Goal: Navigation & Orientation: Find specific page/section

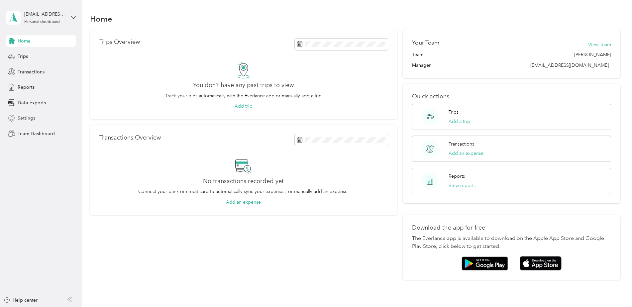
click at [24, 120] on span "Settings" at bounding box center [27, 118] width 18 height 7
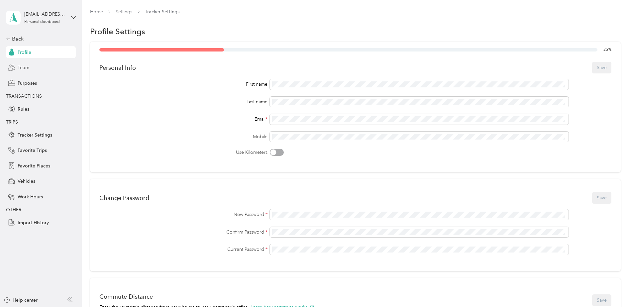
click at [24, 67] on span "Team" at bounding box center [24, 67] width 12 height 7
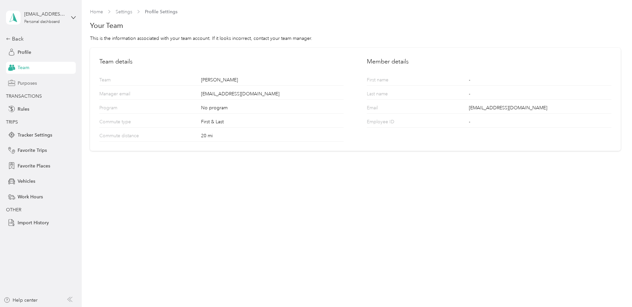
click at [25, 81] on span "Purposes" at bounding box center [27, 83] width 19 height 7
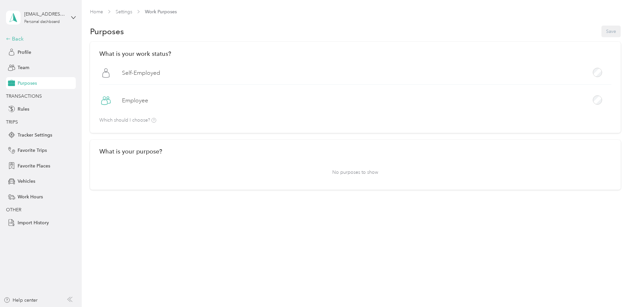
click at [16, 38] on div "Back" at bounding box center [39, 39] width 66 height 8
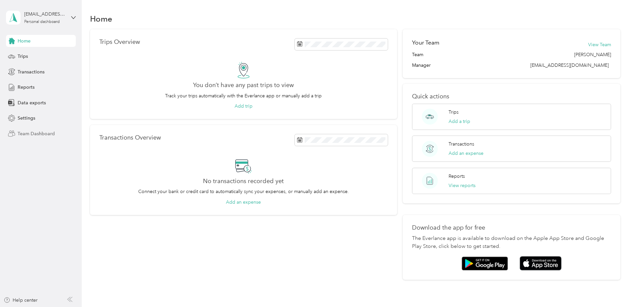
click at [32, 133] on span "Team Dashboard" at bounding box center [36, 133] width 37 height 7
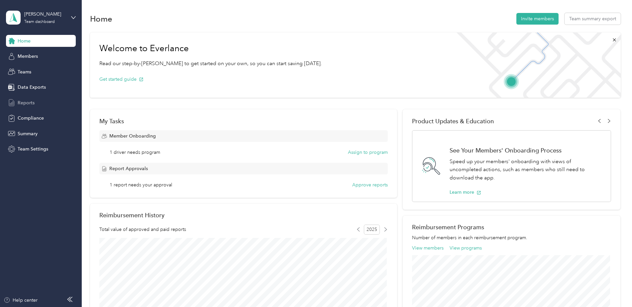
click at [26, 102] on span "Reports" at bounding box center [26, 102] width 17 height 7
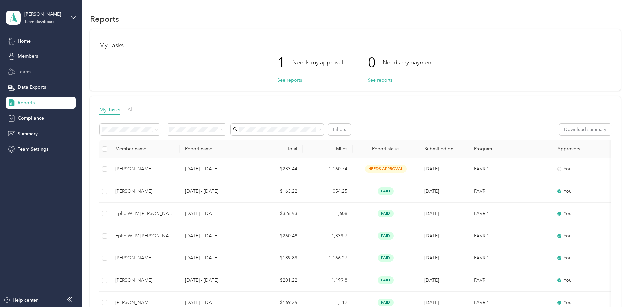
click at [21, 72] on span "Teams" at bounding box center [25, 71] width 14 height 7
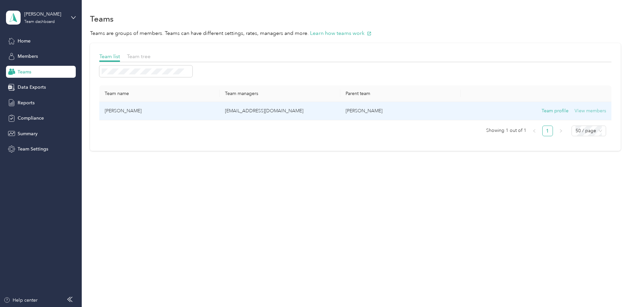
click at [588, 111] on button "View members" at bounding box center [590, 110] width 32 height 7
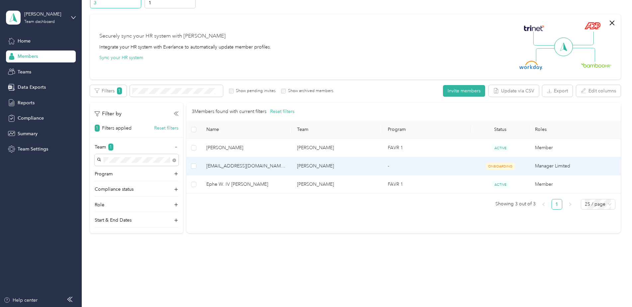
scroll to position [40, 0]
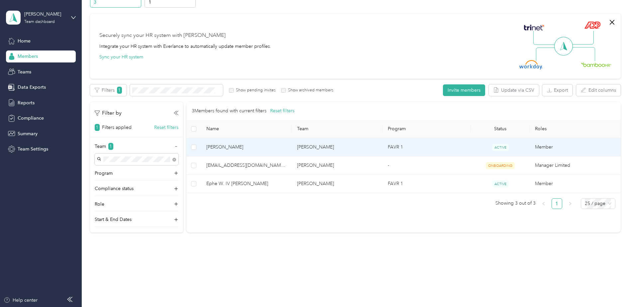
click at [357, 149] on td "[PERSON_NAME]" at bounding box center [337, 147] width 91 height 18
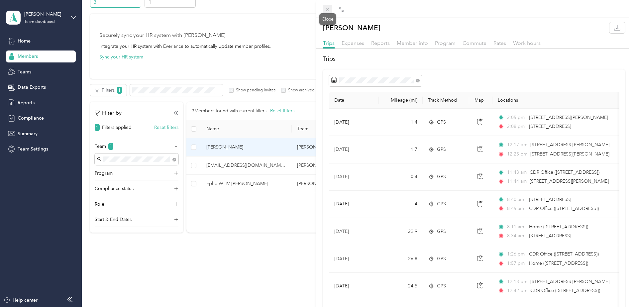
click at [328, 7] on span at bounding box center [327, 9] width 9 height 9
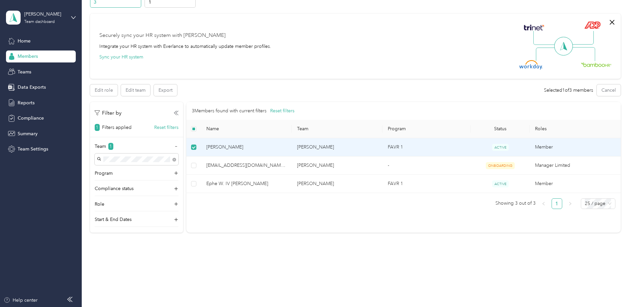
click at [298, 261] on div "Members All Members 3 Onboarding 1 NEW Securely sync your HR system with Everla…" at bounding box center [355, 117] width 547 height 314
